Goal: Find specific page/section: Find specific page/section

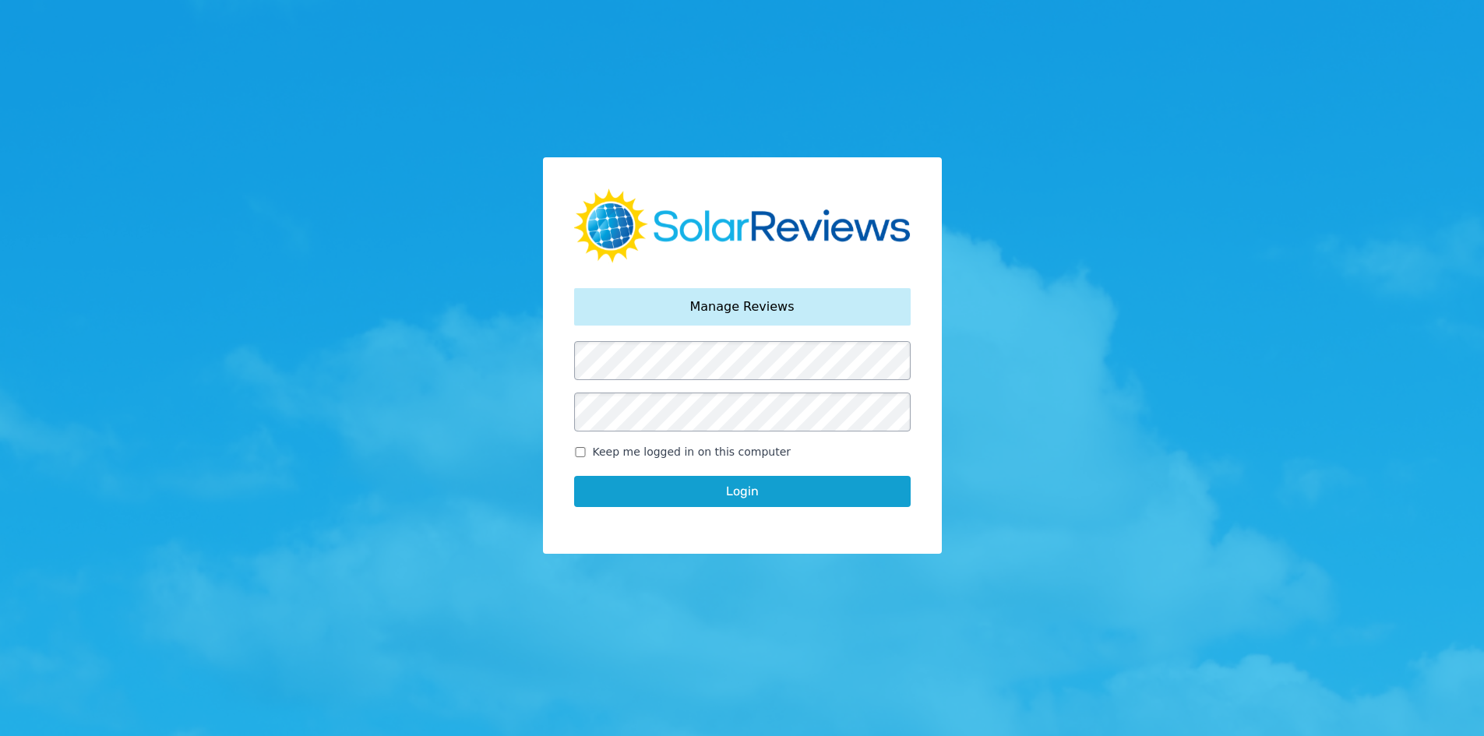
click at [579, 458] on label "Keep me logged in on this computer" at bounding box center [742, 452] width 337 height 16
click at [579, 457] on input "Keep me logged in on this computer" at bounding box center [580, 452] width 12 height 10
checkbox input "true"
click at [602, 483] on button "Login" at bounding box center [742, 491] width 337 height 31
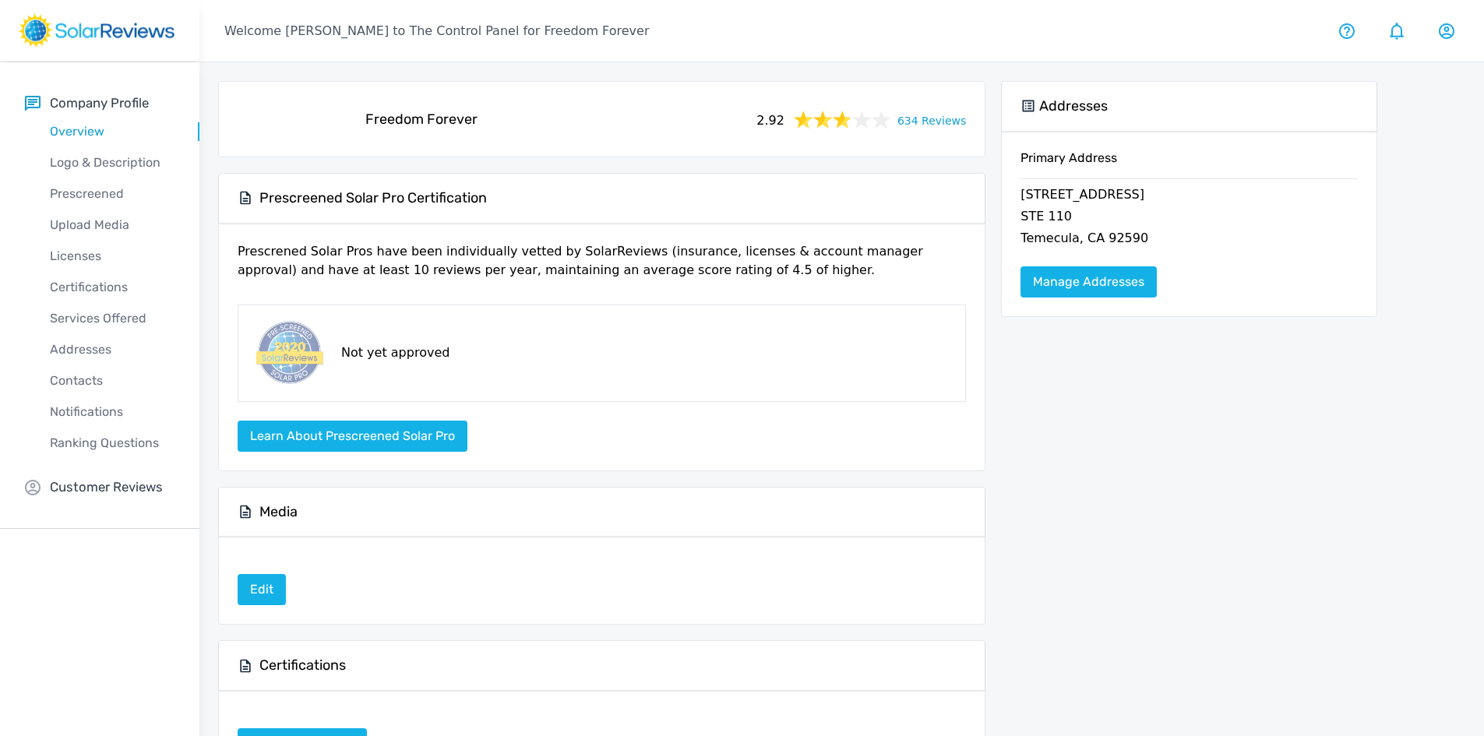
click at [968, 132] on div "Freedom Forever 2.92 634 Reviews" at bounding box center [601, 119] width 741 height 50
click at [957, 125] on link "634 Reviews" at bounding box center [932, 119] width 69 height 19
